Goal: Task Accomplishment & Management: Manage account settings

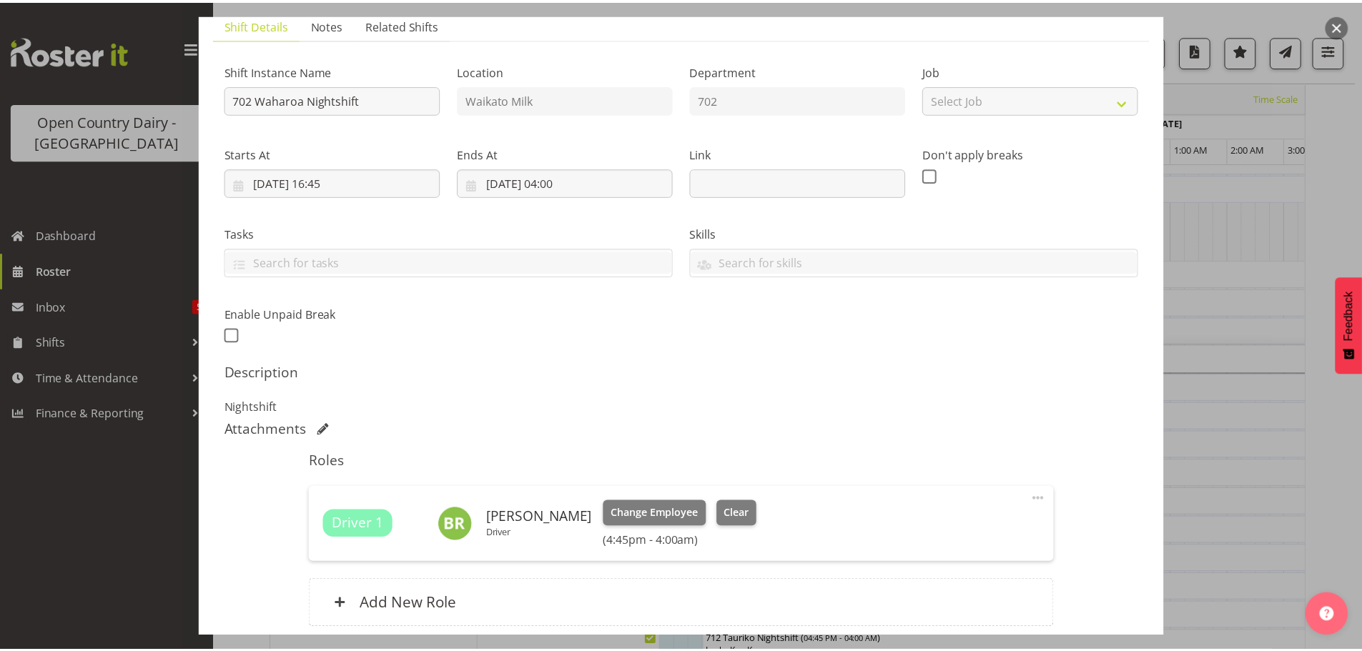
scroll to position [224, 0]
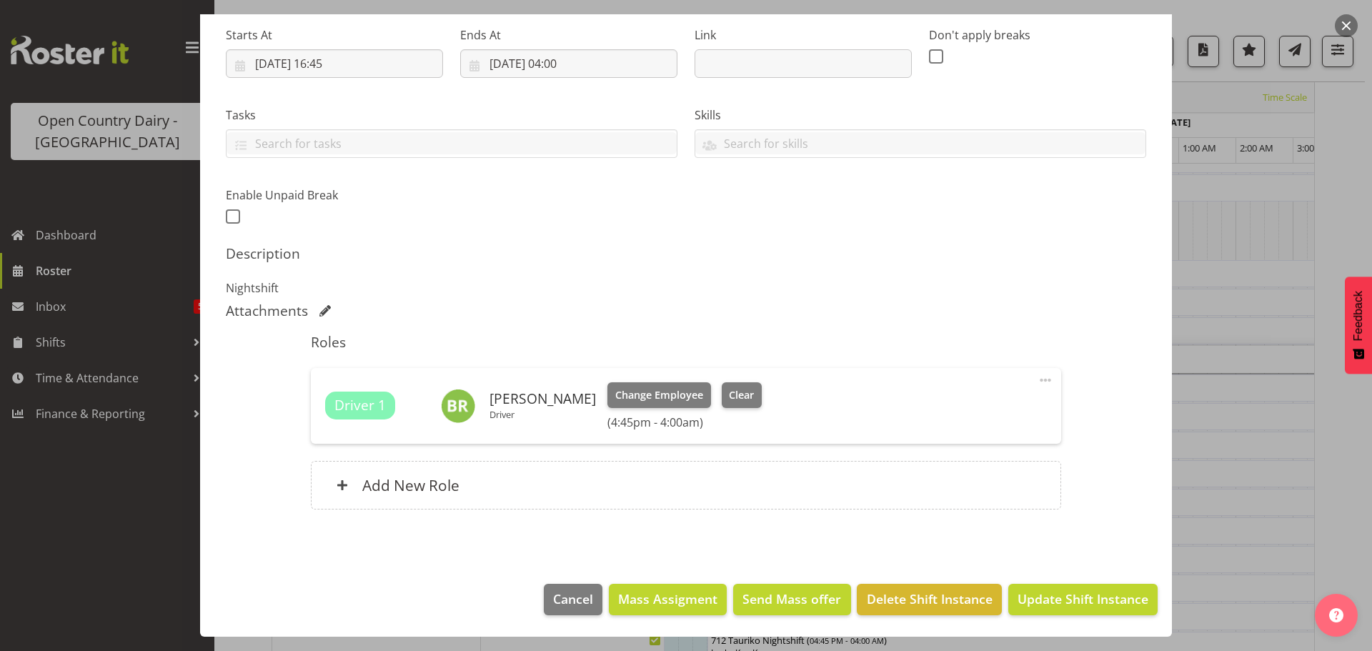
click at [1345, 22] on button "button" at bounding box center [1346, 25] width 23 height 23
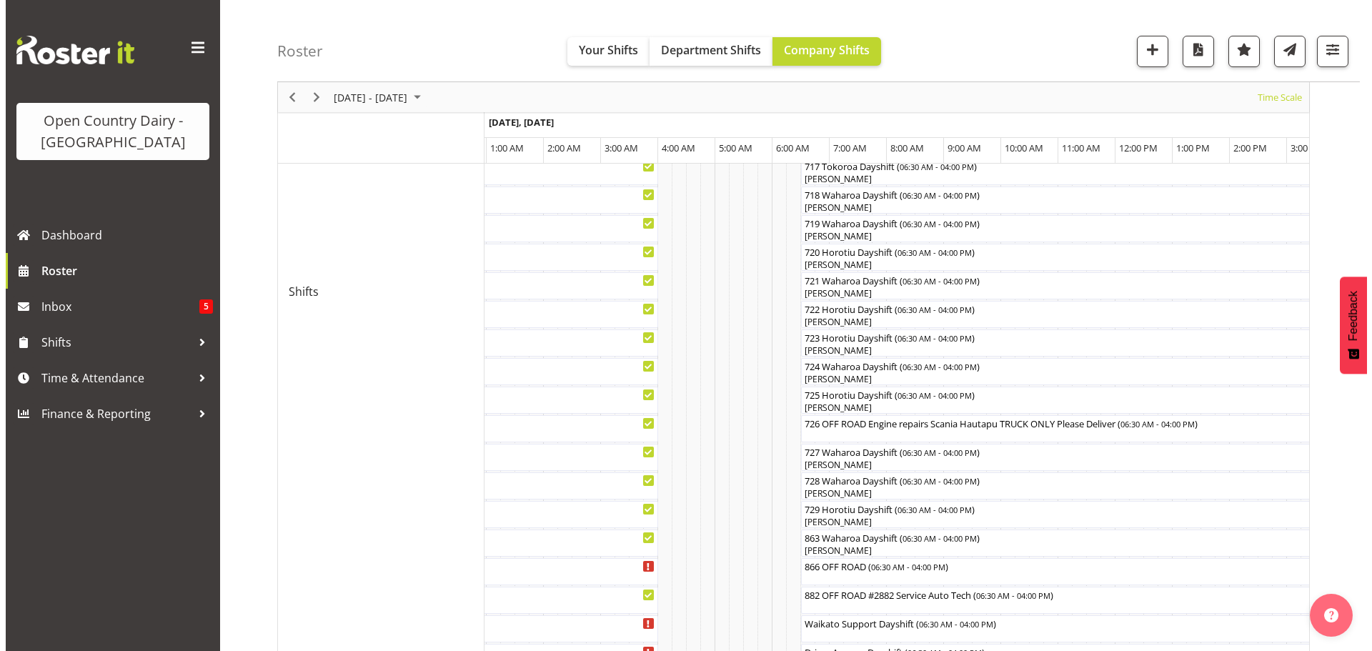
scroll to position [715, 0]
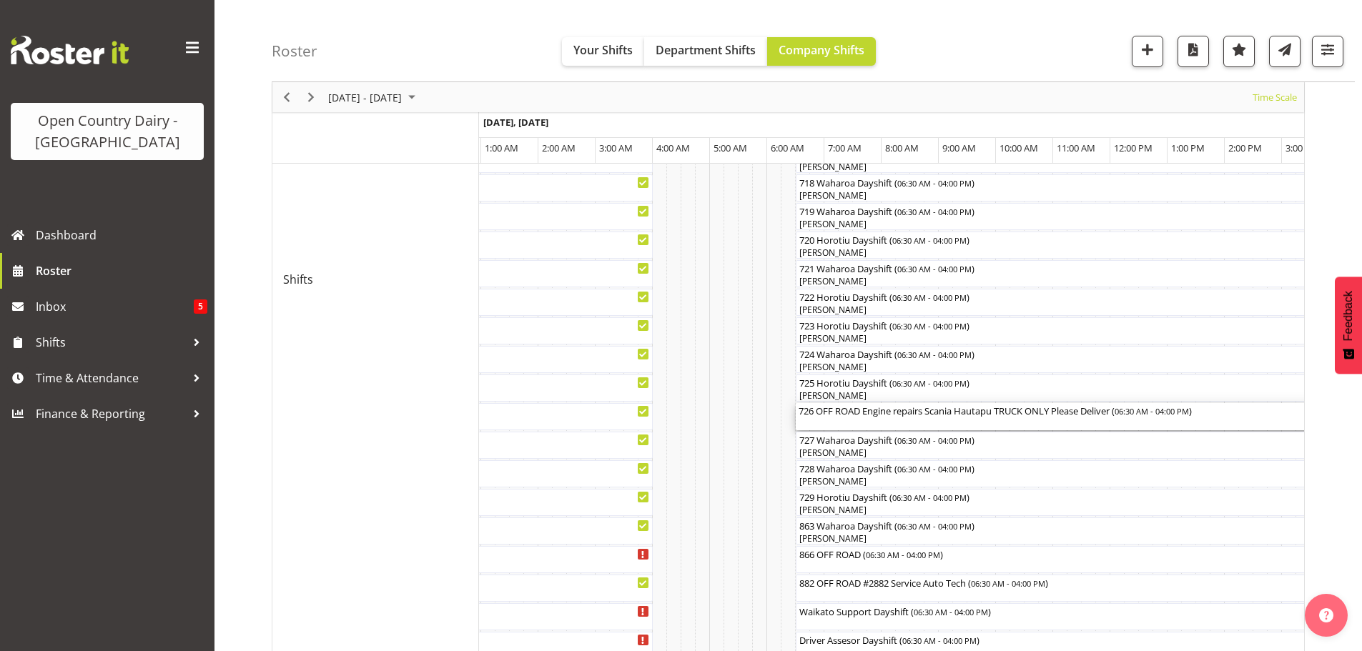
click at [1039, 415] on div "726 OFF ROAD Engine repairs Scania Hautapu TRUCK ONLY Please Deliver ( 06:30 AM…" at bounding box center [1066, 410] width 537 height 14
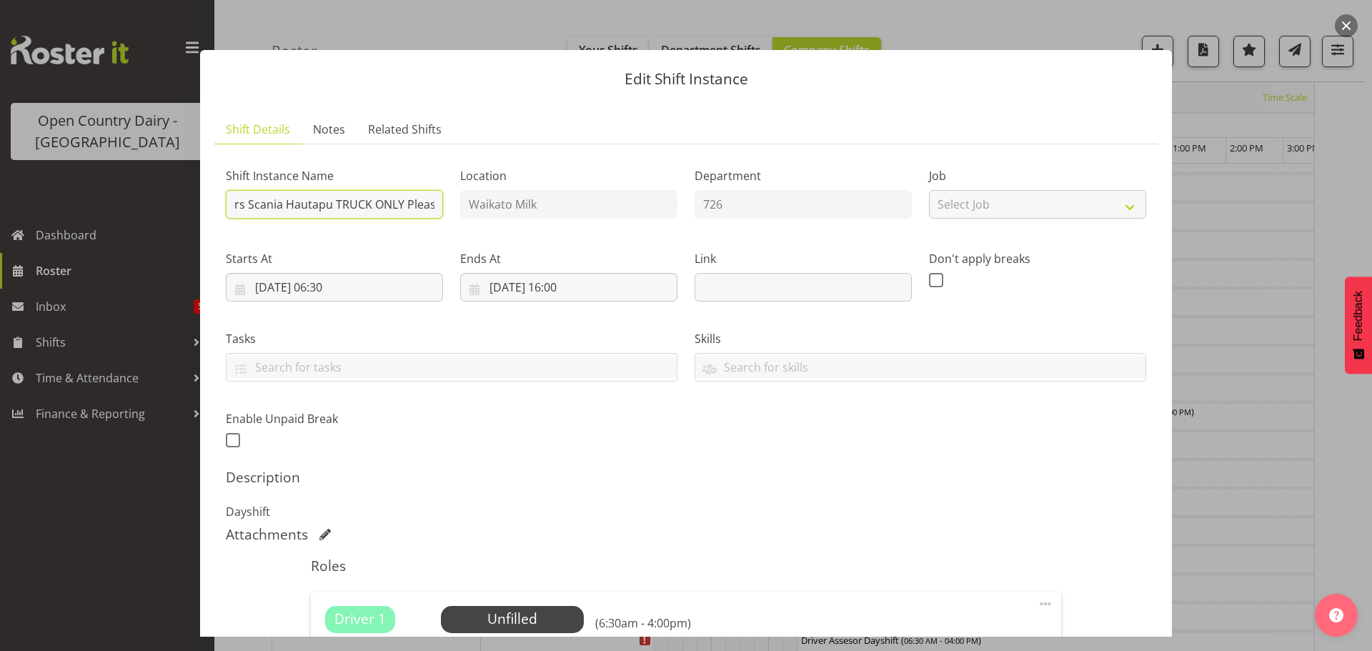
scroll to position [0, 196]
drag, startPoint x: 257, startPoint y: 196, endPoint x: 482, endPoint y: 185, distance: 226.1
click at [482, 185] on div "Shift Instance Name 726 OFF ROAD Engine repairs Scania Hautapu TRUCK ONLY Pleas…" at bounding box center [686, 303] width 938 height 313
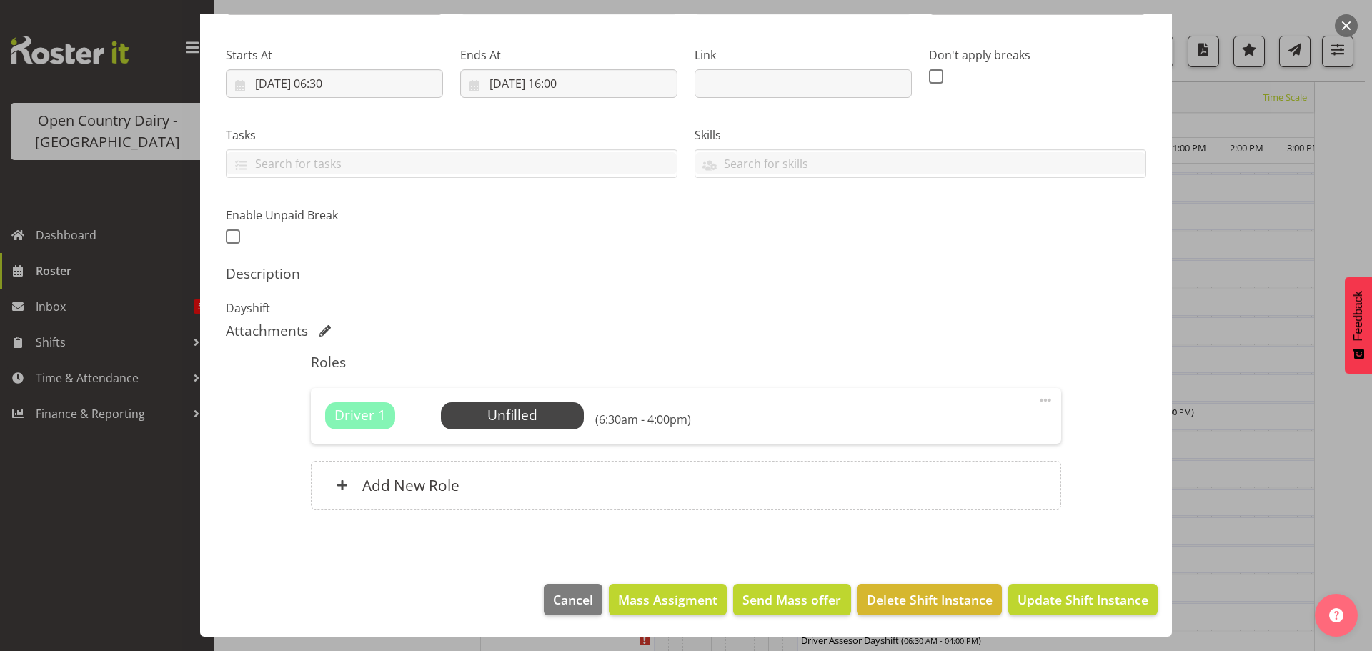
scroll to position [0, 0]
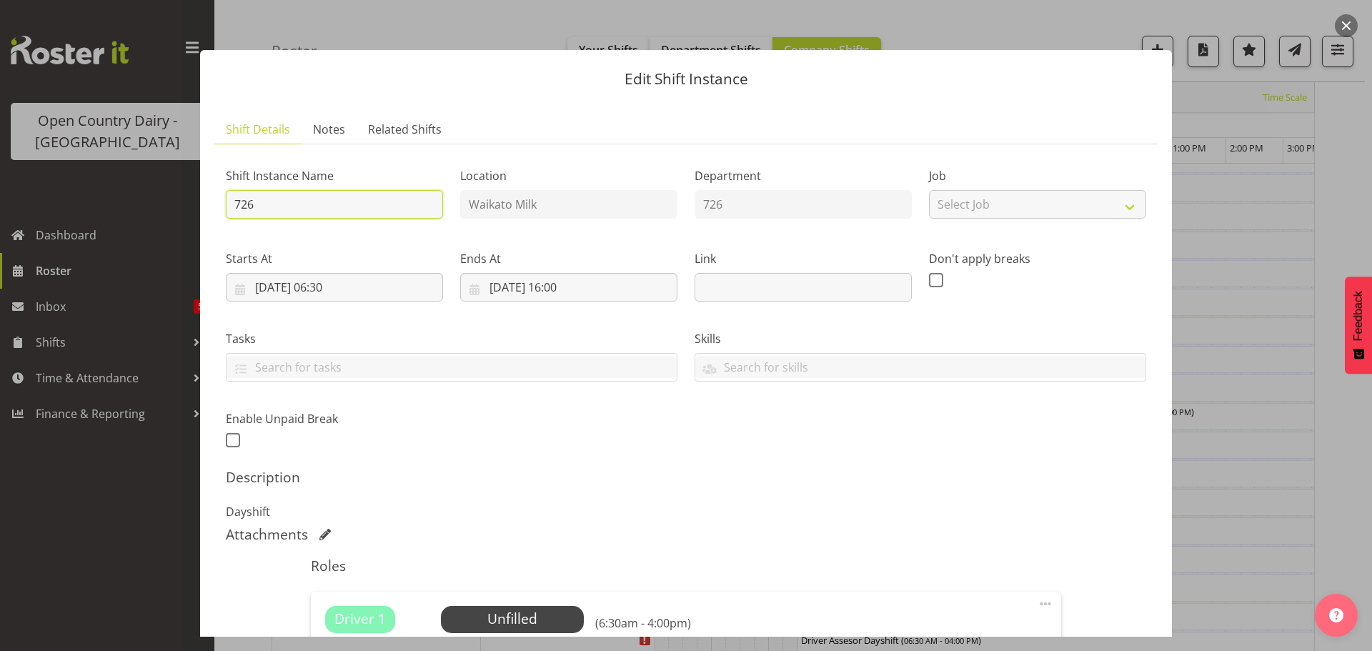
click at [310, 202] on input "726" at bounding box center [334, 204] width 217 height 29
type input "726 Horotiu Dayshift"
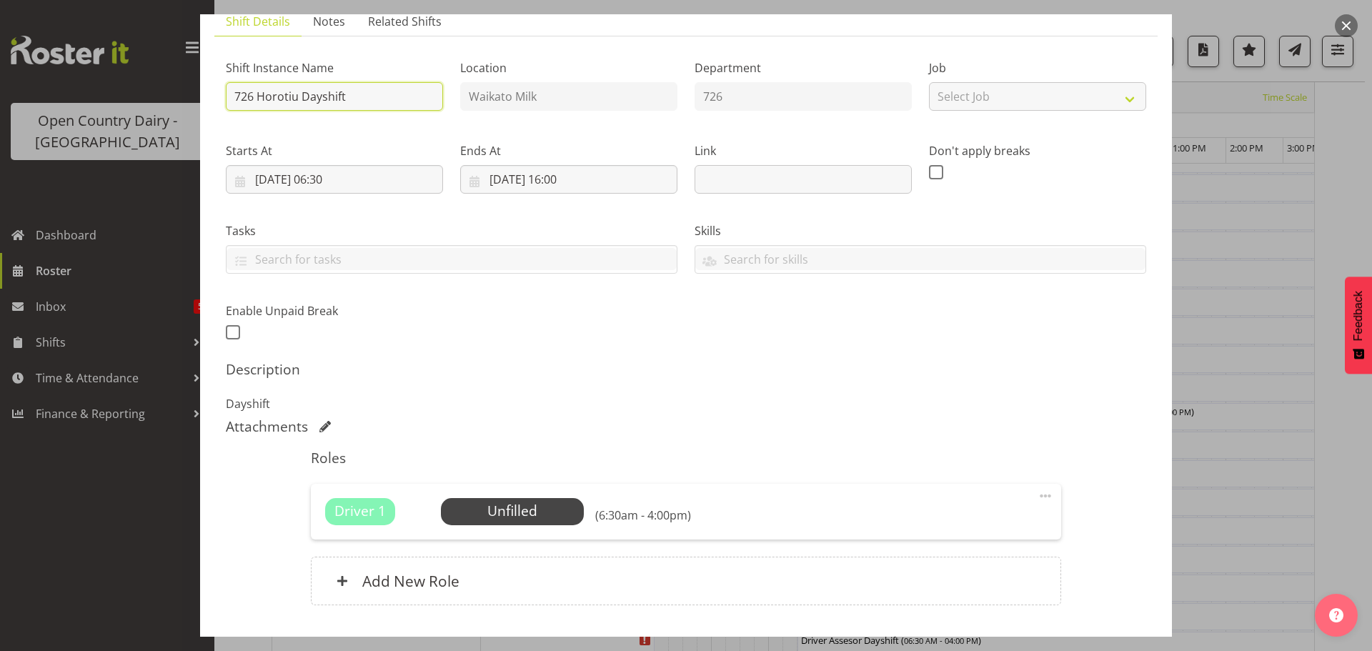
scroll to position [204, 0]
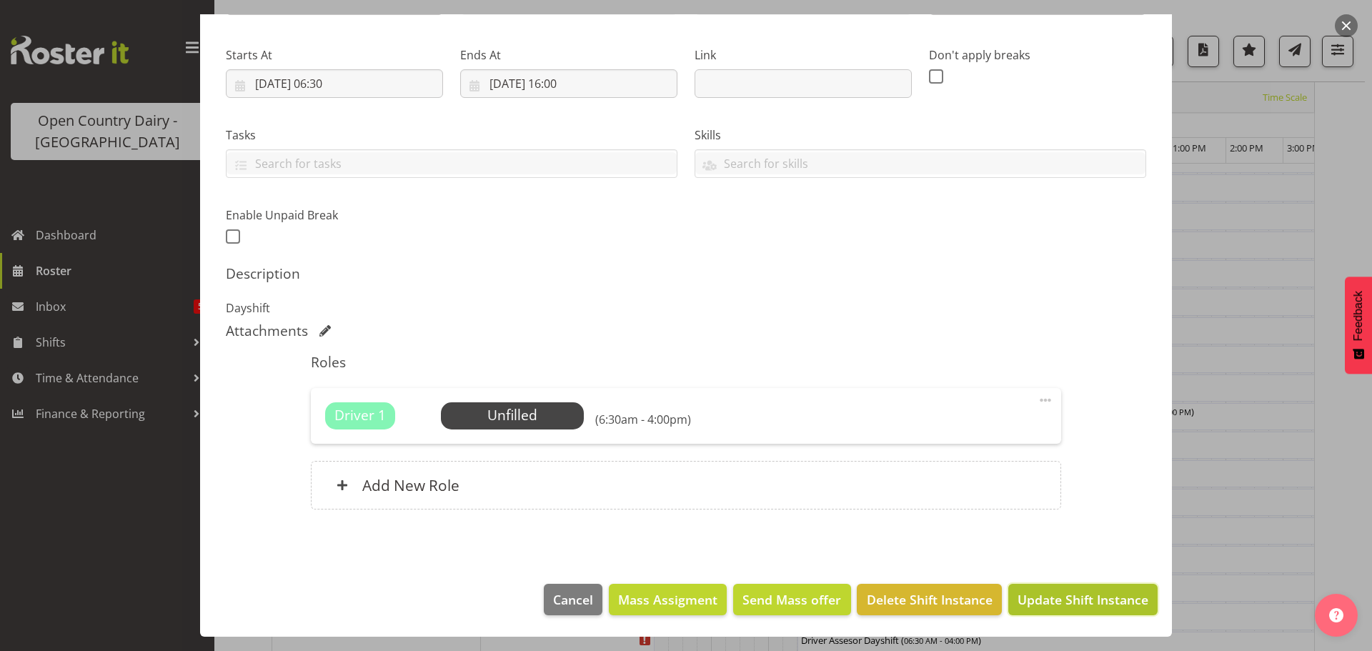
click at [1051, 600] on span "Update Shift Instance" at bounding box center [1083, 599] width 131 height 19
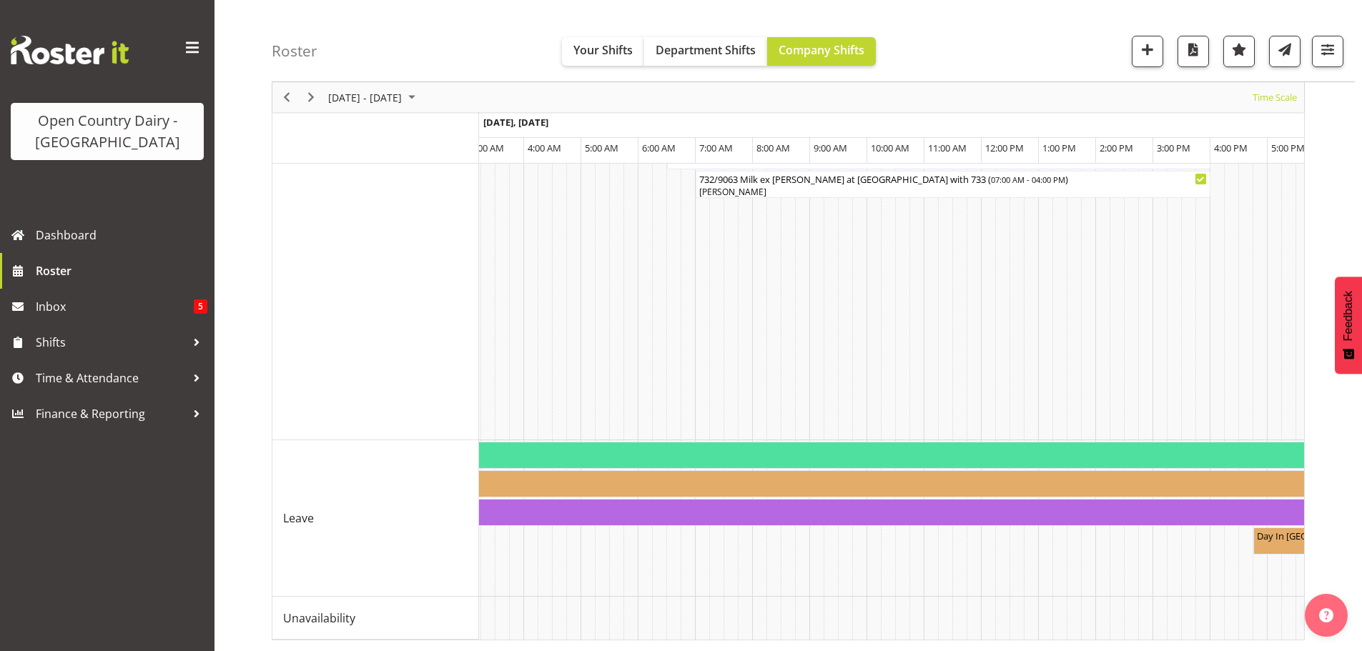
scroll to position [0, 6814]
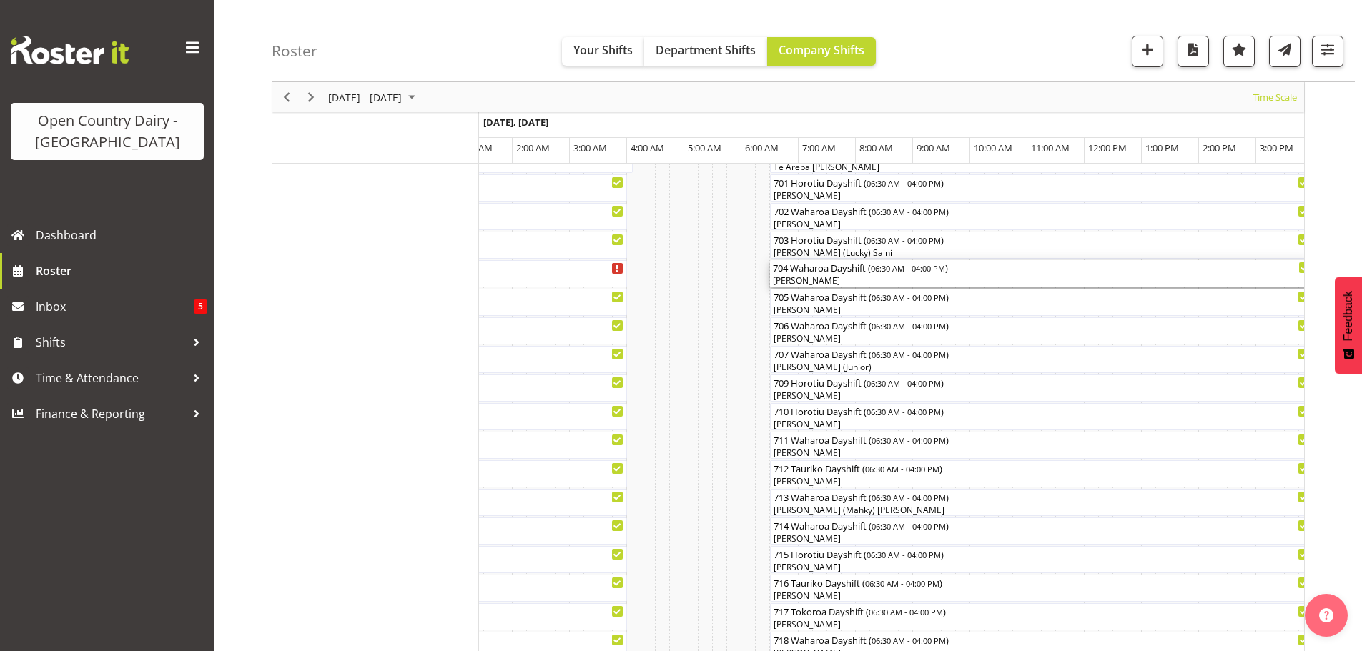
click at [804, 263] on div "704 Waharoa Dayshift ( 06:30 AM - 04:00 PM )" at bounding box center [1041, 267] width 537 height 14
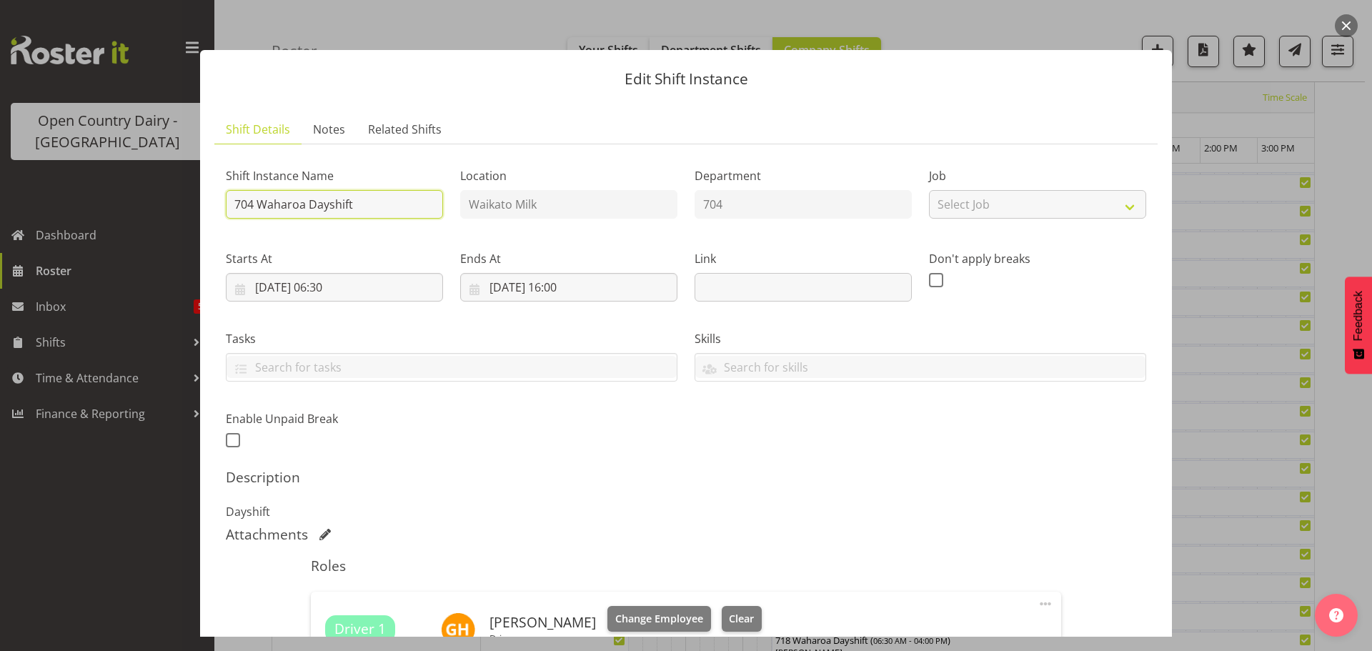
drag, startPoint x: 363, startPoint y: 208, endPoint x: 252, endPoint y: 208, distance: 110.8
click at [252, 208] on input "704 Waharoa Dayshift" at bounding box center [334, 204] width 217 height 29
click at [254, 203] on input "704OFF ROAD" at bounding box center [334, 204] width 217 height 29
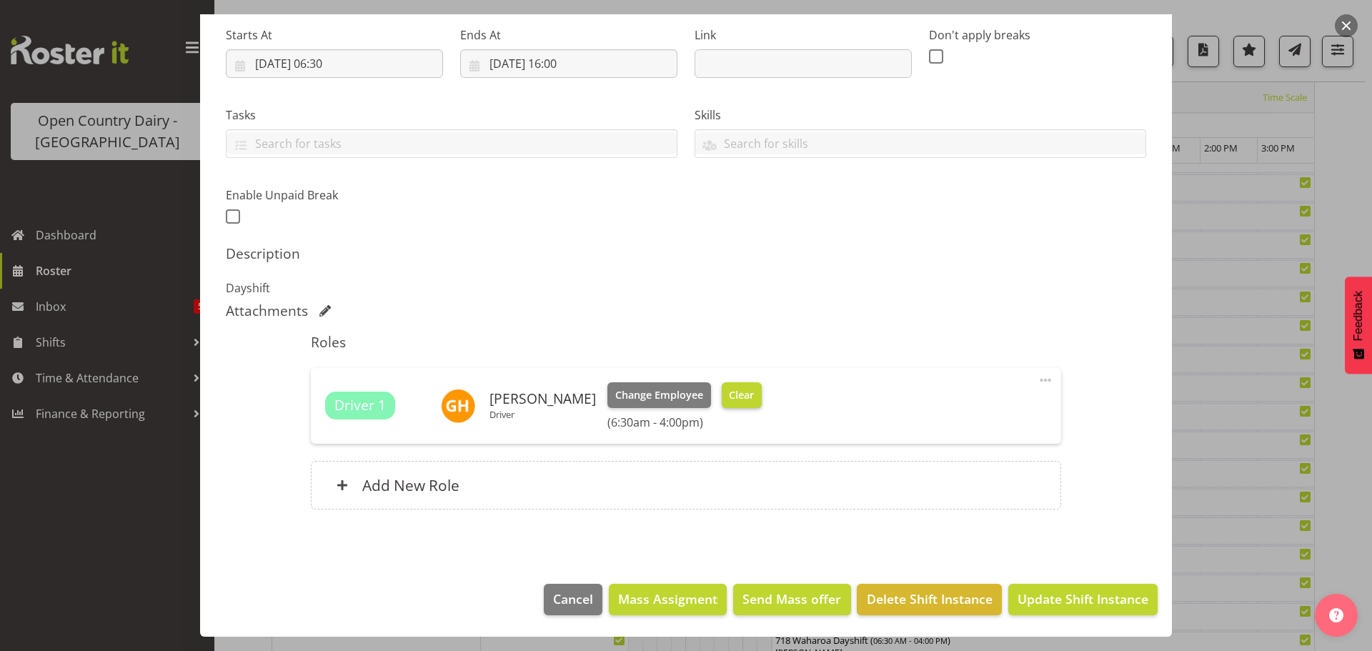
type input "704 OFF ROAD"
click at [763, 400] on button "Clear" at bounding box center [742, 395] width 41 height 26
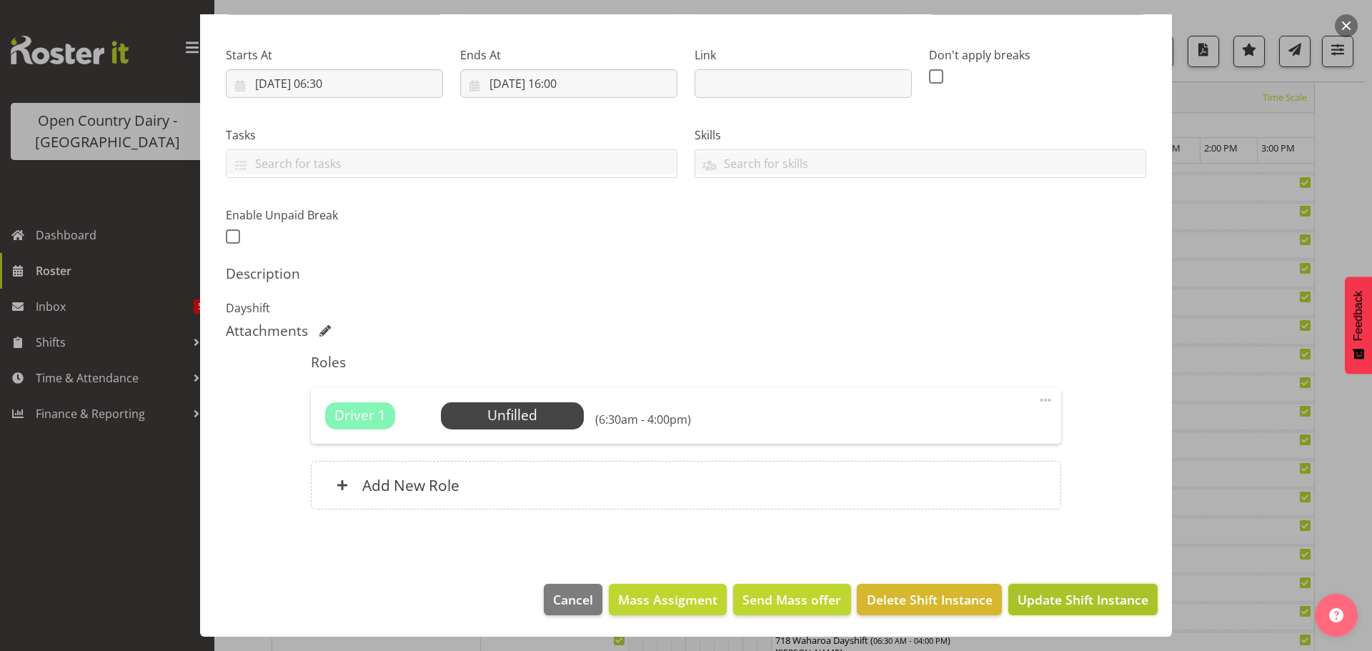
click at [1105, 595] on span "Update Shift Instance" at bounding box center [1083, 599] width 131 height 19
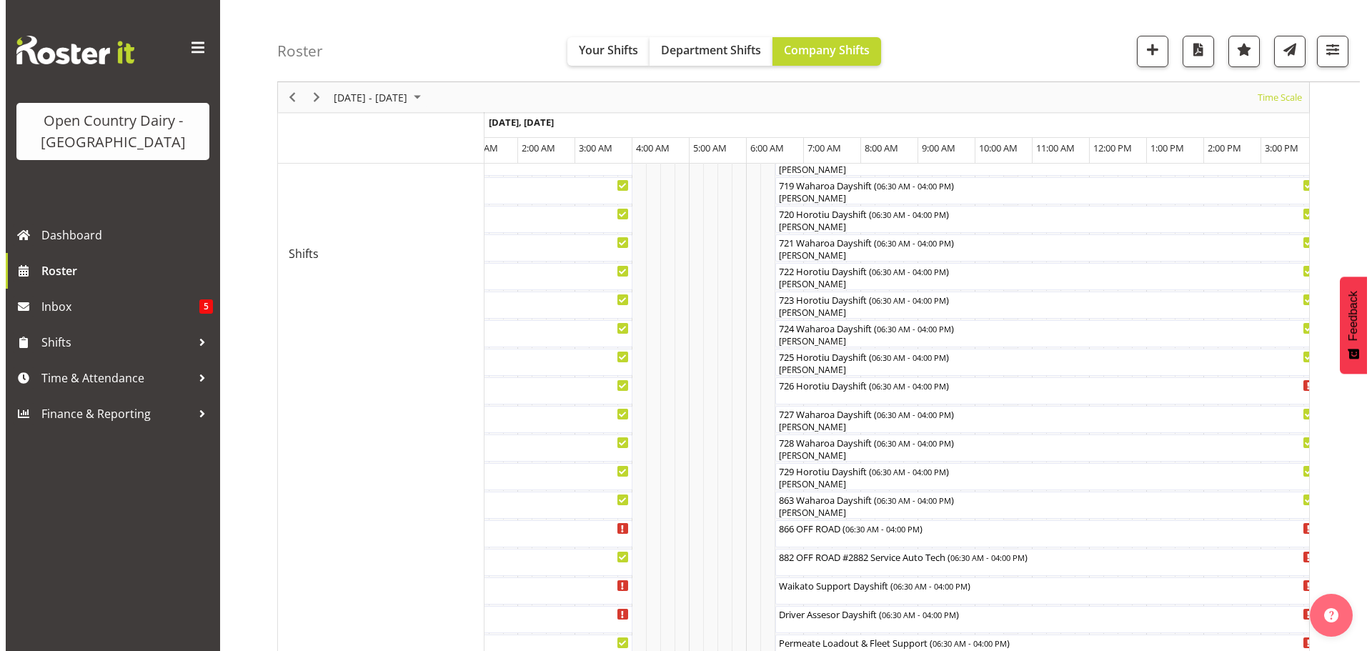
scroll to position [771, 0]
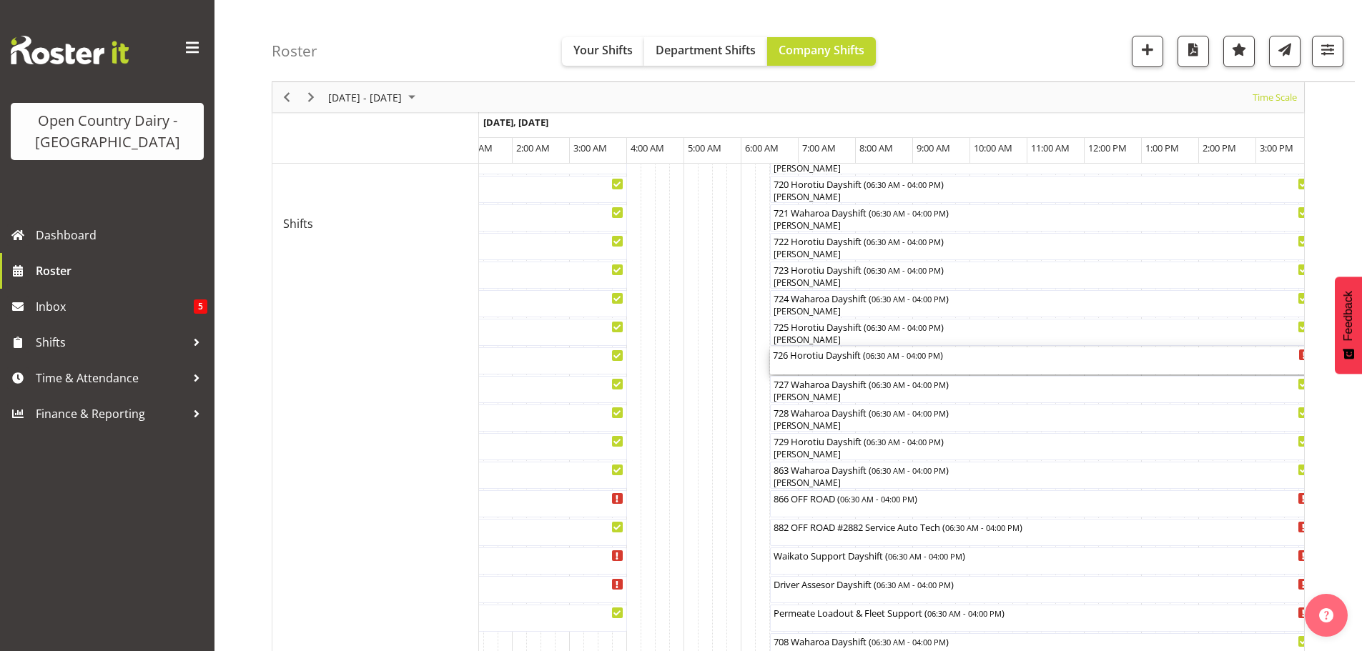
click at [801, 363] on div "726 Horotiu Dayshift ( 06:30 AM - 04:00 PM )" at bounding box center [1041, 360] width 537 height 27
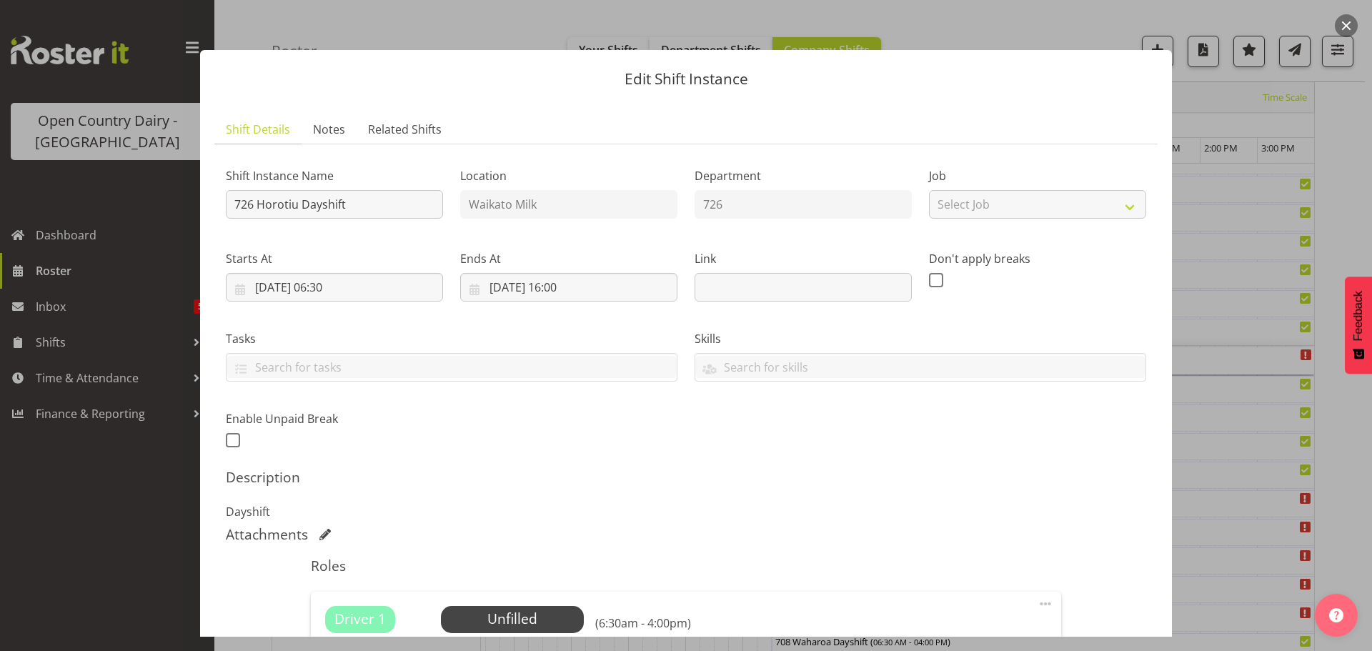
scroll to position [204, 0]
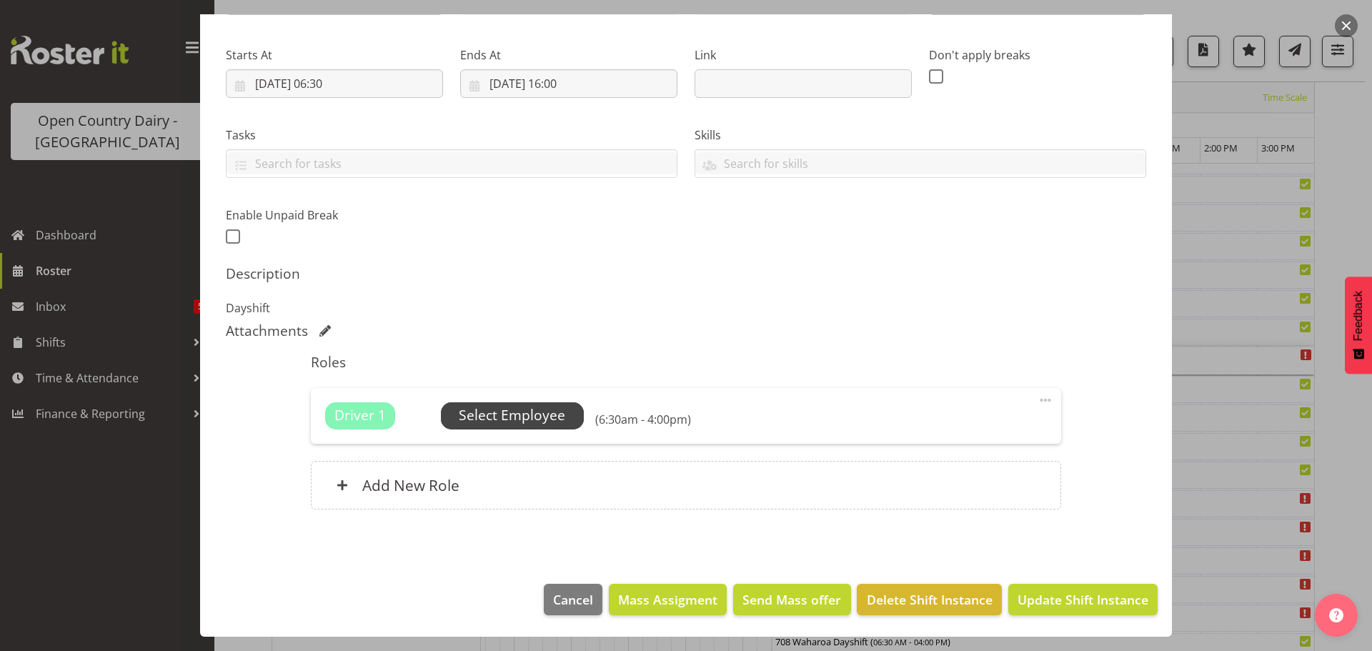
click at [535, 422] on span "Select Employee" at bounding box center [512, 415] width 106 height 21
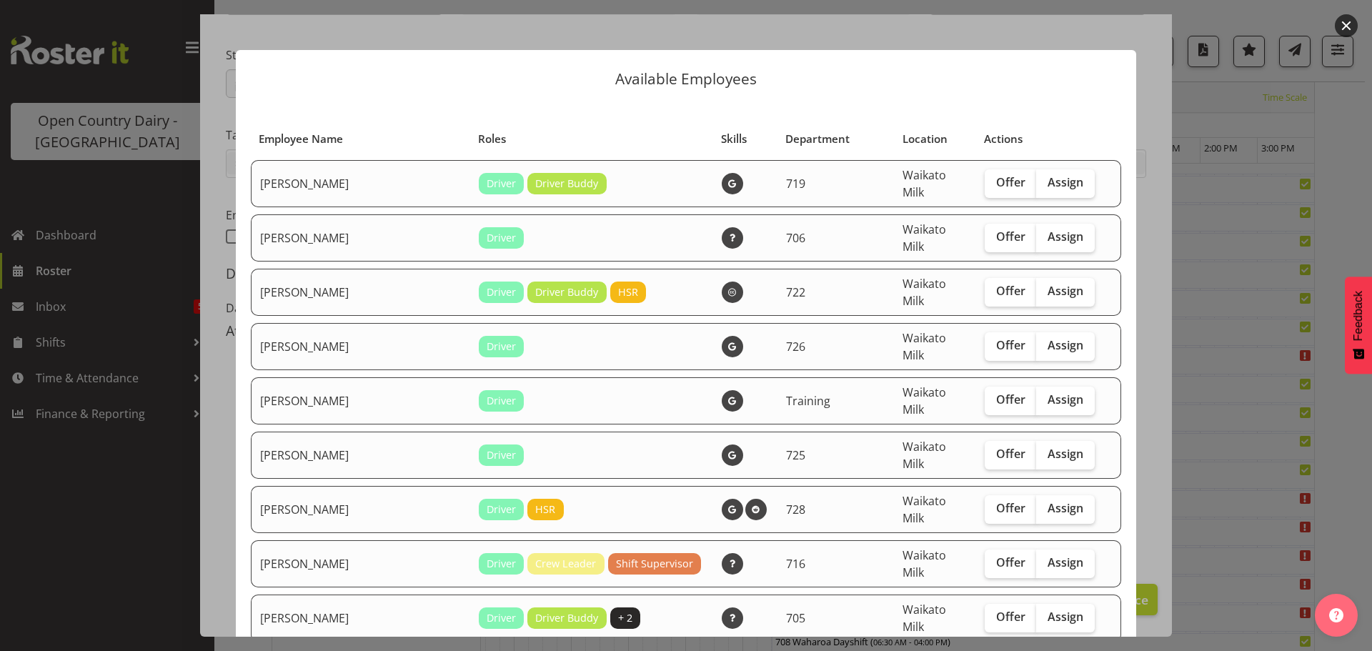
click at [1342, 25] on button "button" at bounding box center [1346, 25] width 23 height 23
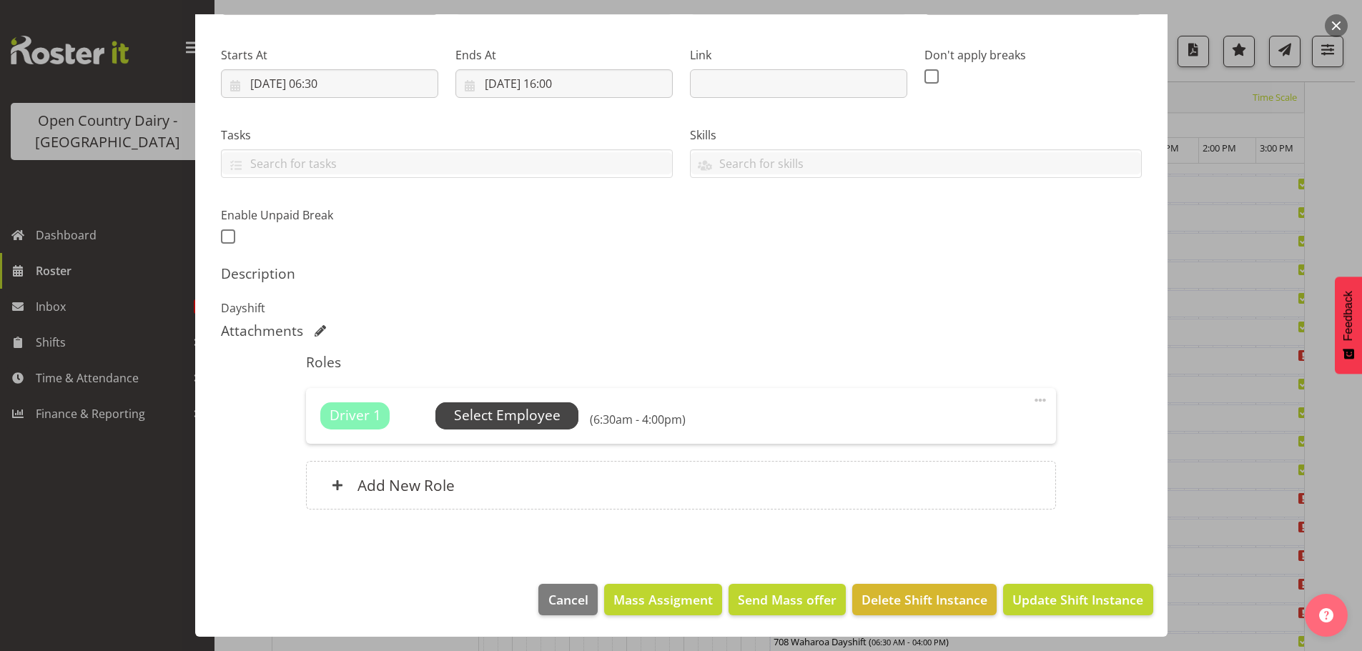
click at [519, 419] on span "Select Employee" at bounding box center [507, 415] width 106 height 21
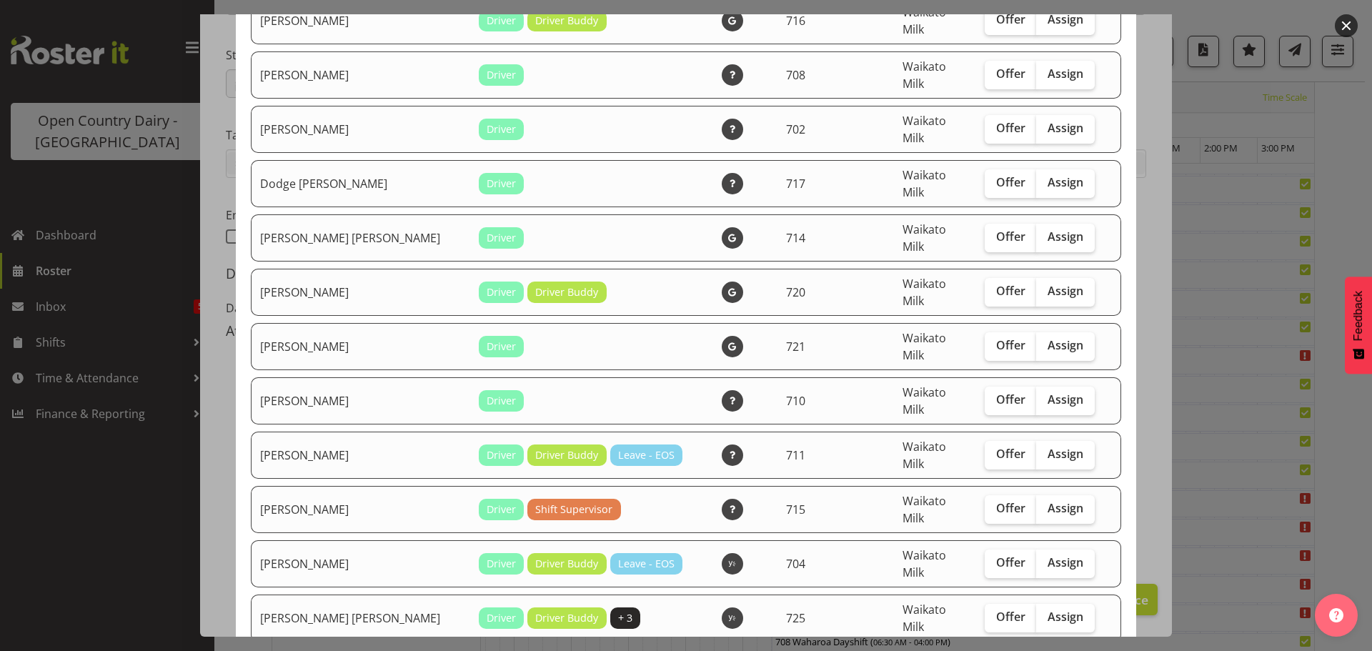
scroll to position [715, 0]
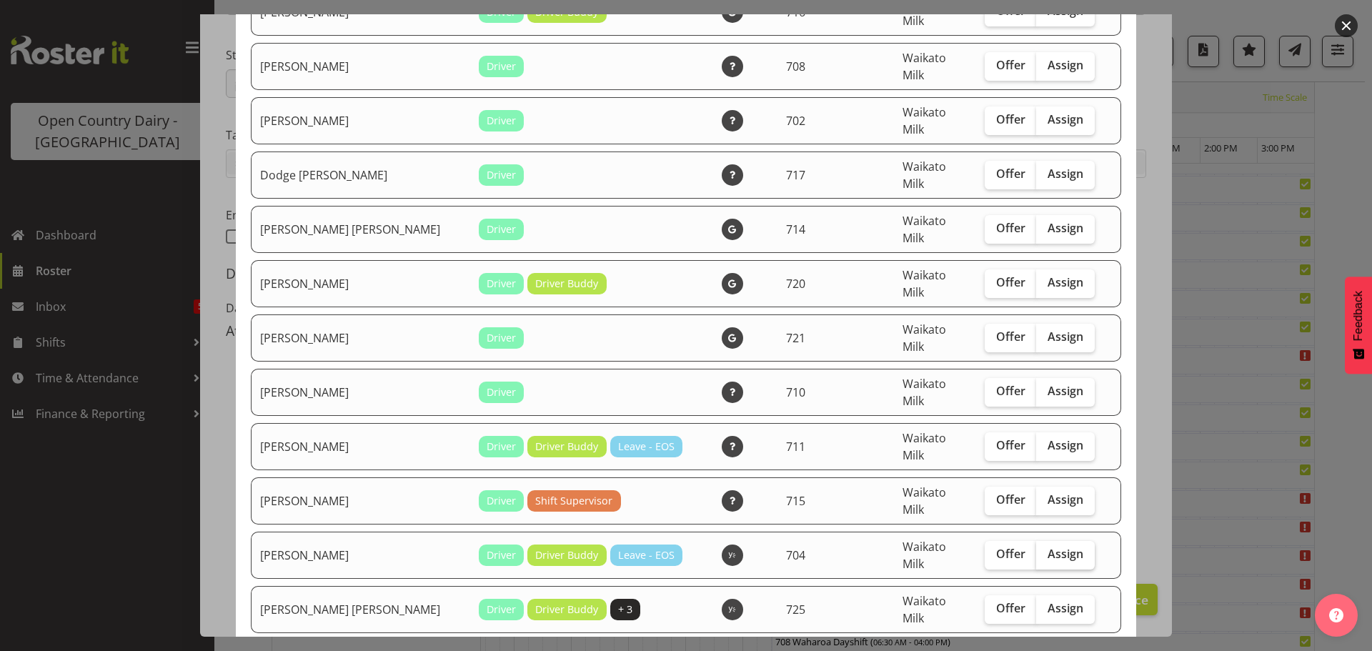
click at [1048, 547] on span "Assign" at bounding box center [1066, 554] width 36 height 14
click at [1041, 550] on input "Assign" at bounding box center [1040, 554] width 9 height 9
checkbox input "true"
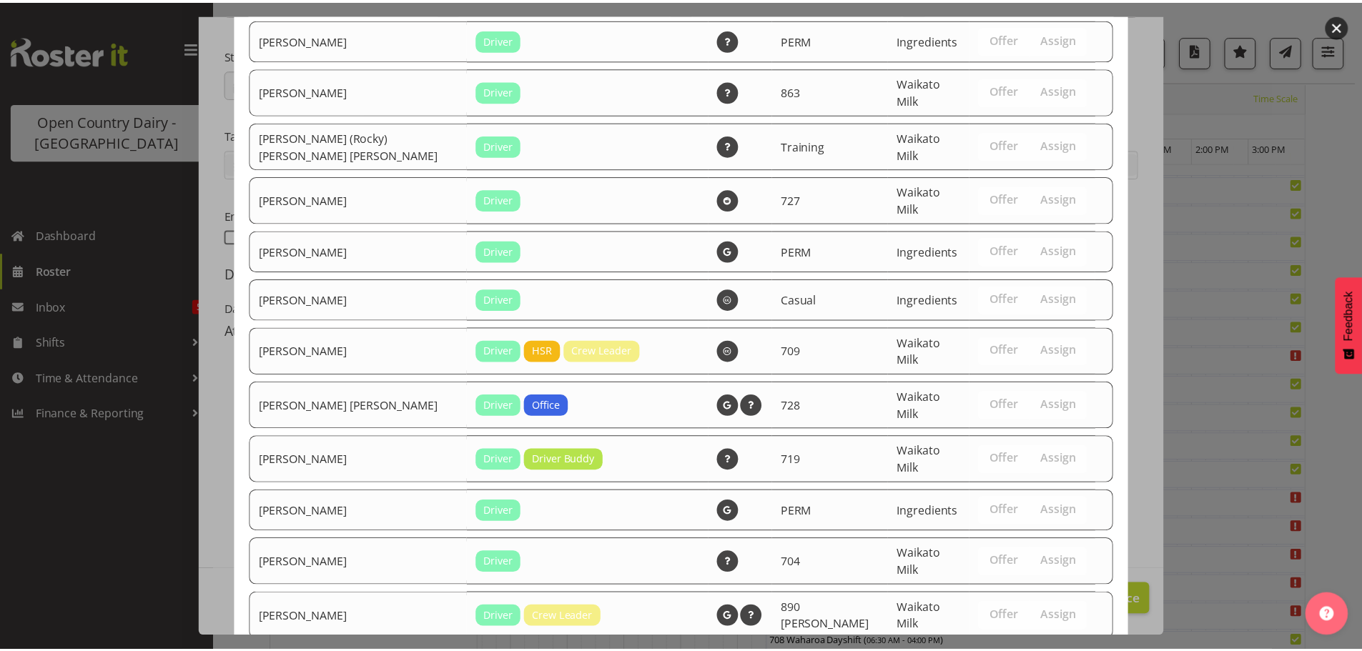
scroll to position [2685, 0]
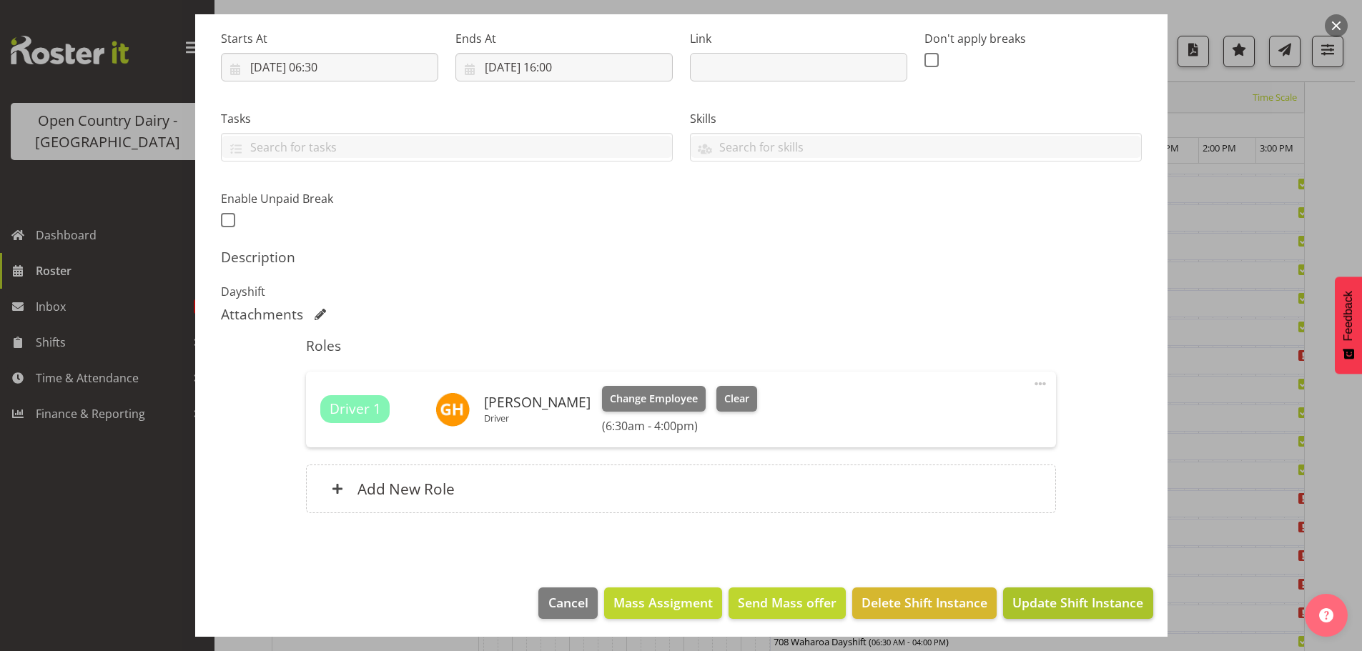
scroll to position [224, 0]
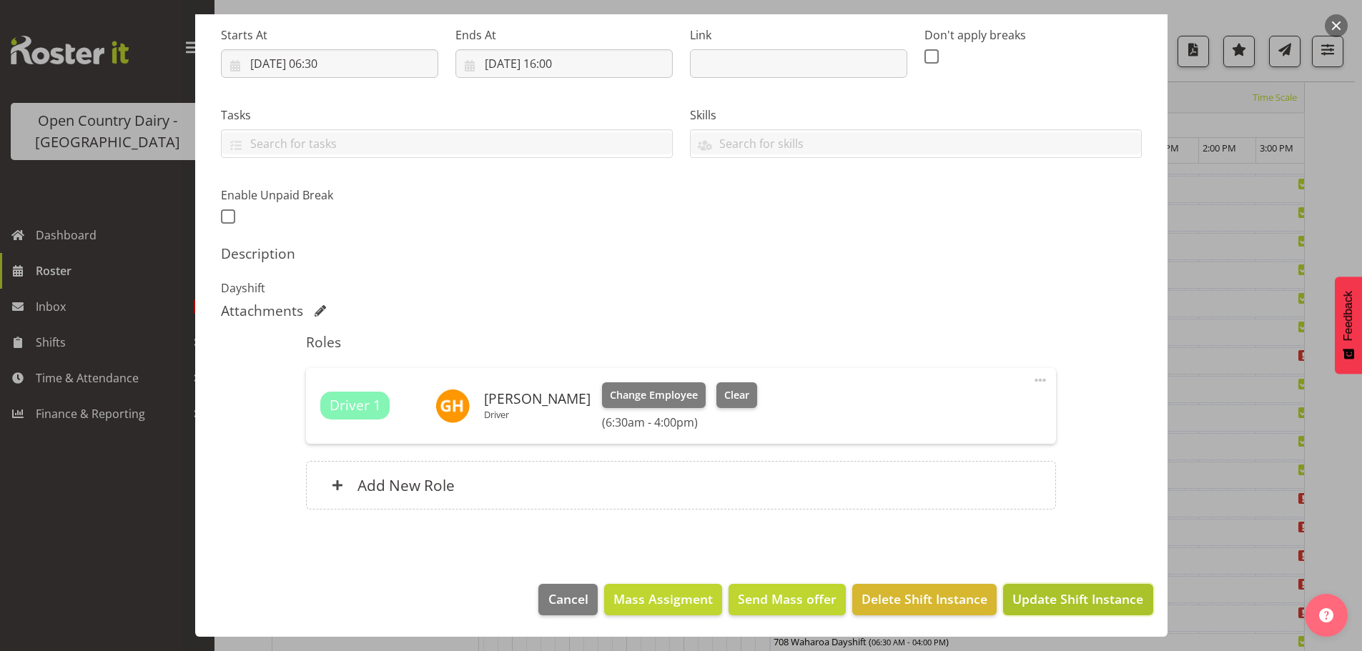
click at [1046, 603] on span "Update Shift Instance" at bounding box center [1077, 599] width 131 height 19
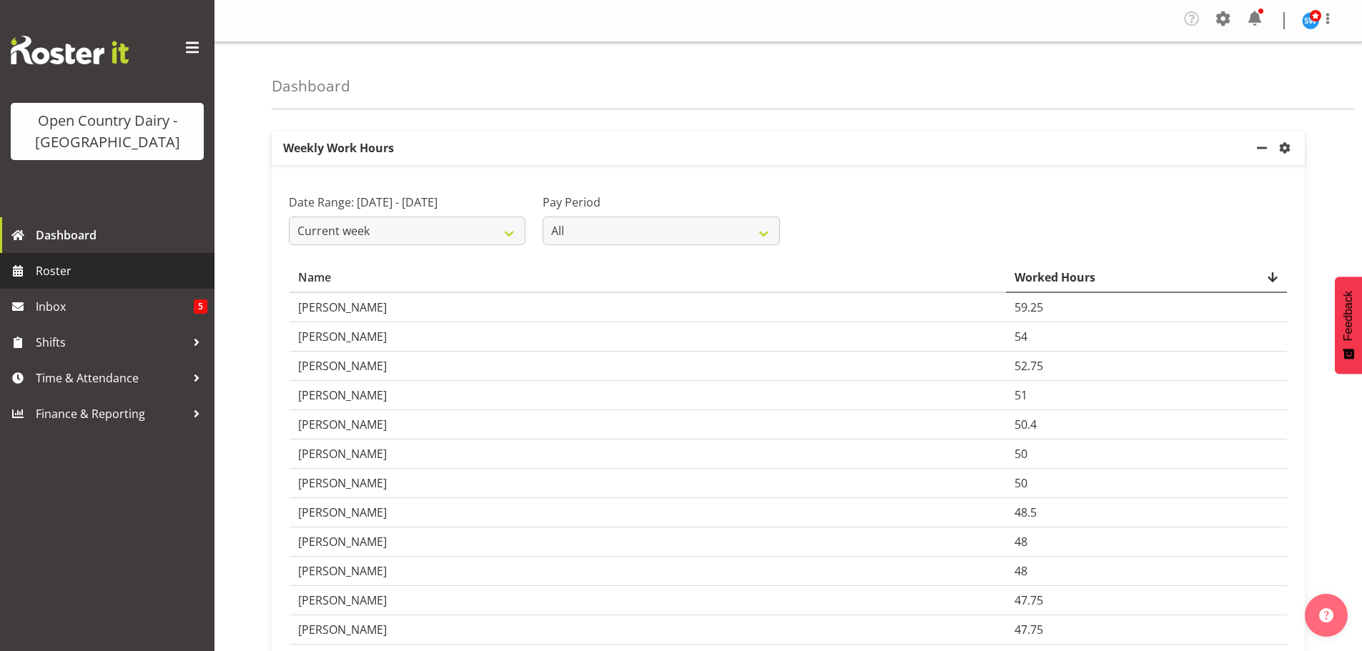
click at [24, 269] on span at bounding box center [17, 270] width 21 height 21
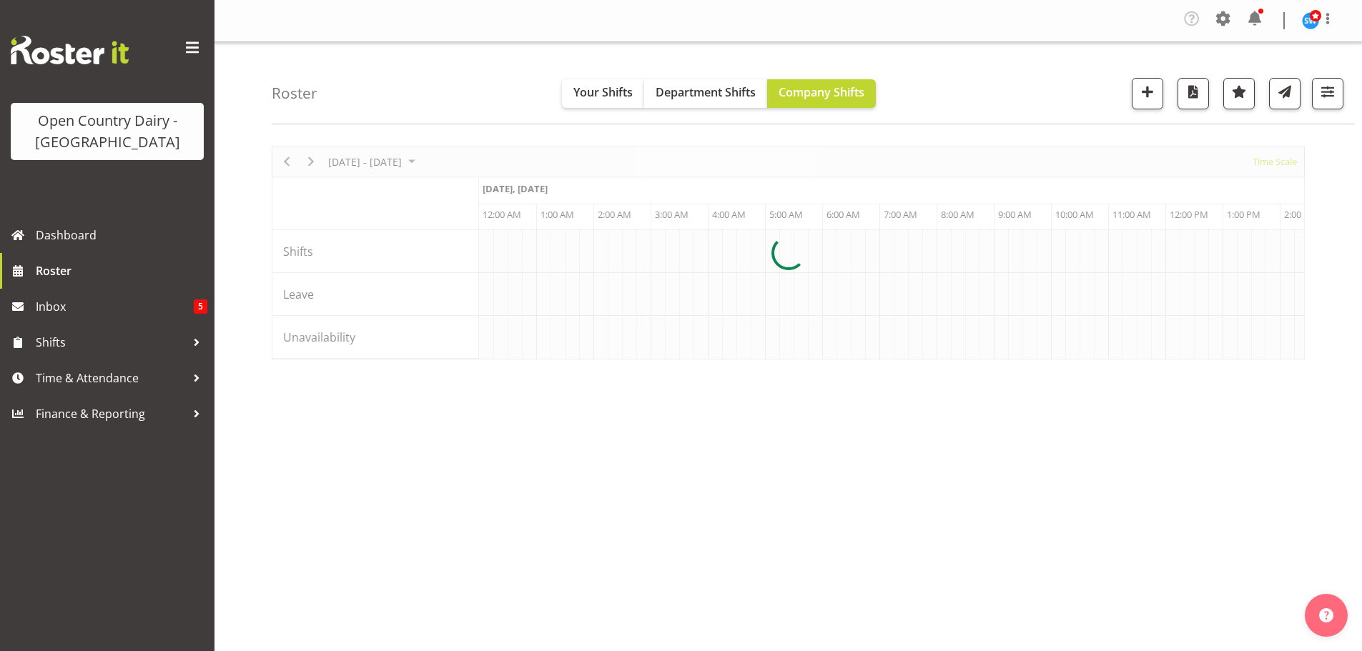
scroll to position [0, 5489]
